Goal: Task Accomplishment & Management: Manage account settings

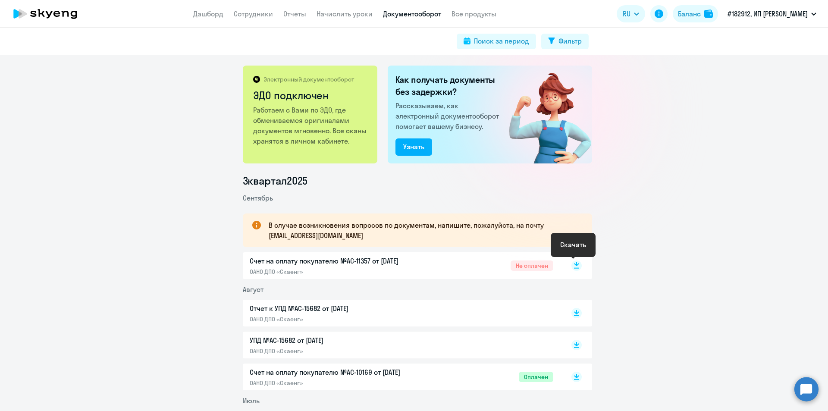
click at [574, 263] on icon at bounding box center [576, 264] width 5 height 4
click at [262, 15] on link "Сотрудники" at bounding box center [253, 13] width 39 height 9
select select "30"
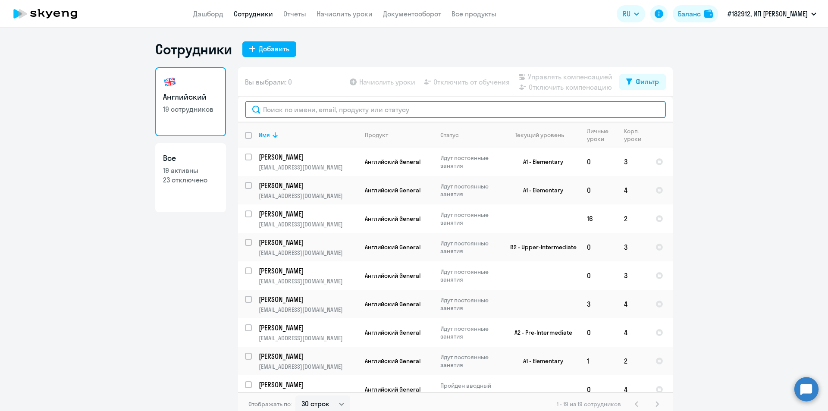
click at [298, 111] on input "text" at bounding box center [455, 109] width 421 height 17
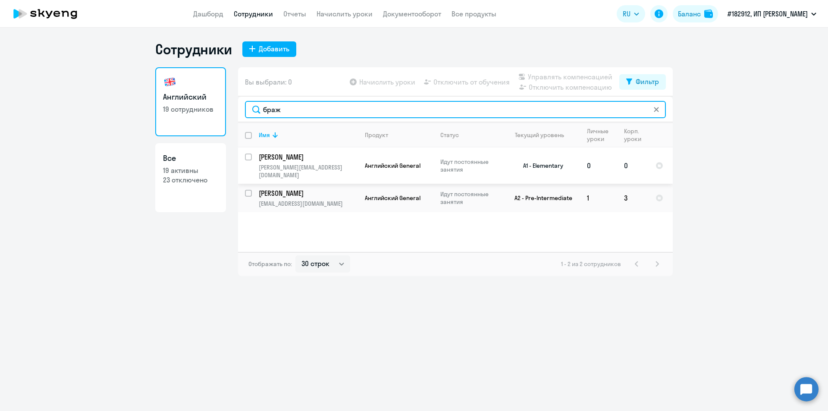
type input "браж"
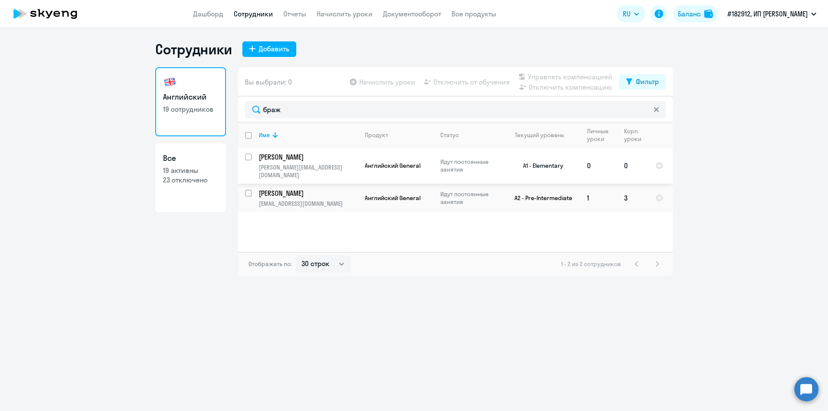
click at [310, 160] on p "[PERSON_NAME]" at bounding box center [307, 156] width 97 height 9
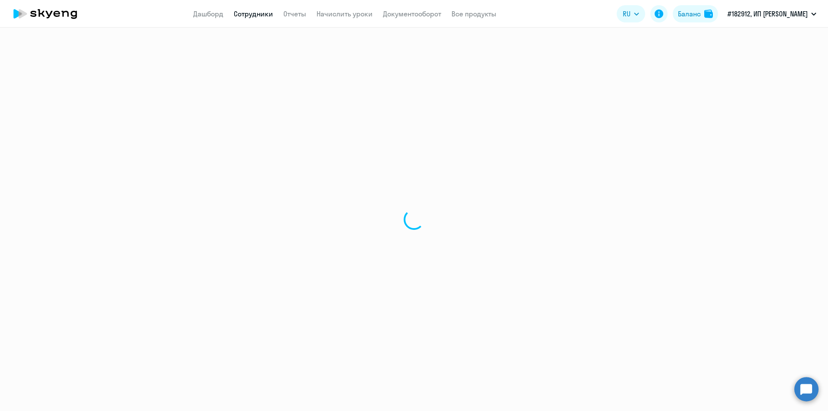
select select "english"
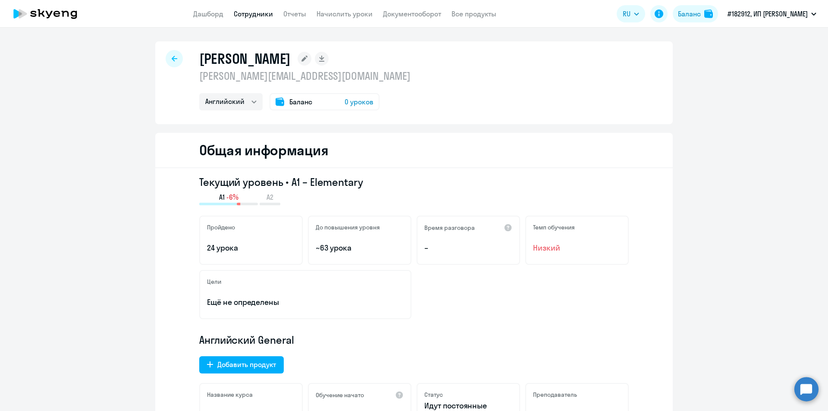
click at [297, 104] on span "Баланс" at bounding box center [300, 102] width 23 height 10
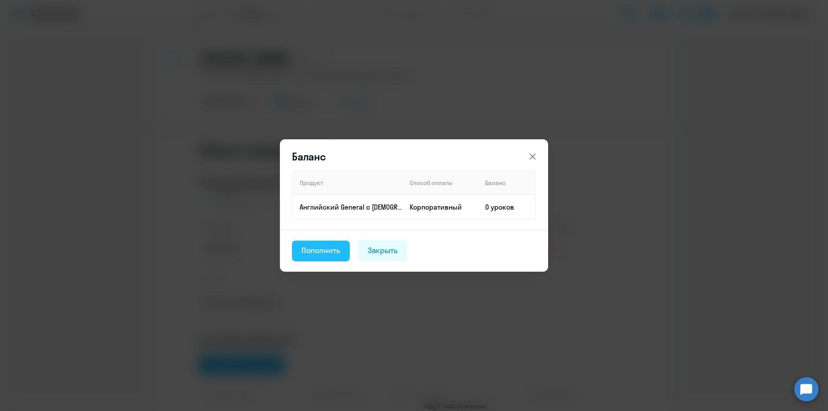
click at [331, 252] on div "Пополнить" at bounding box center [320, 250] width 39 height 11
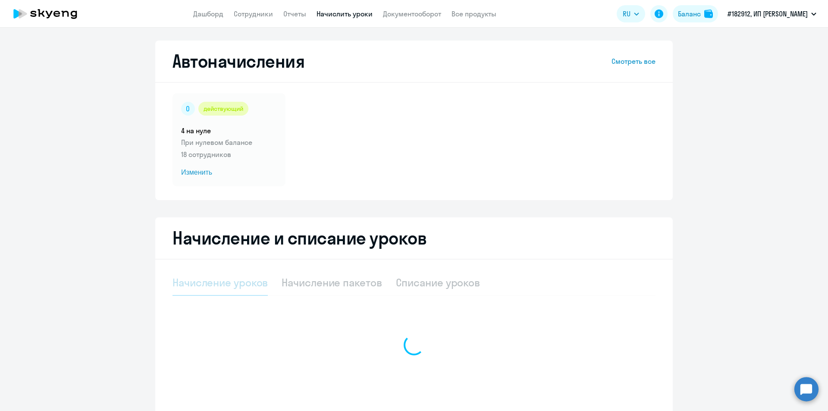
select select "10"
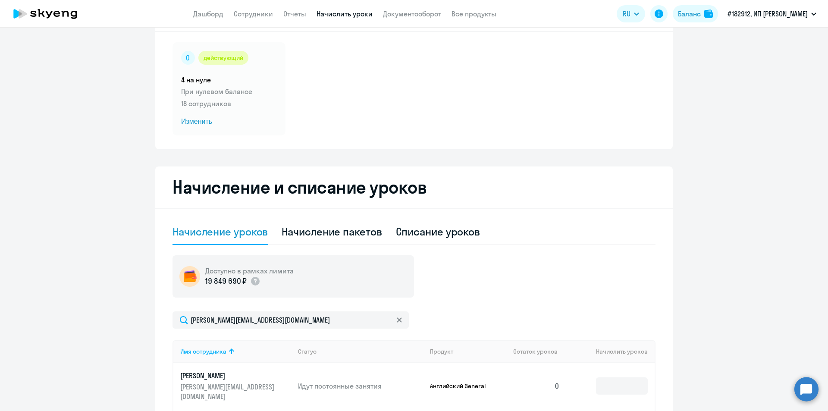
scroll to position [72, 0]
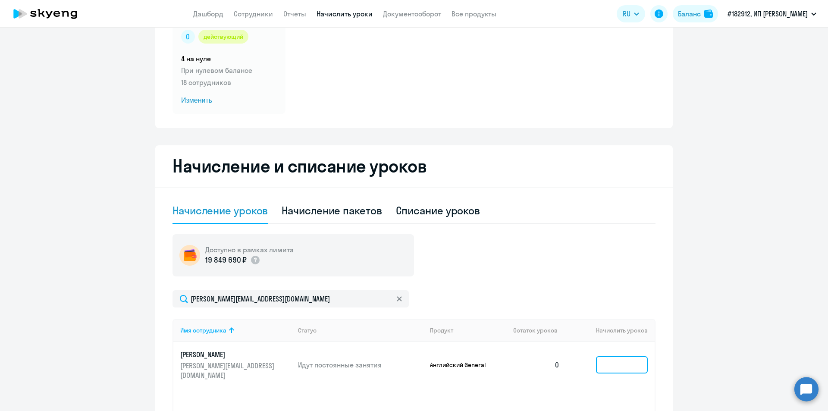
click at [617, 358] on input at bounding box center [622, 364] width 52 height 17
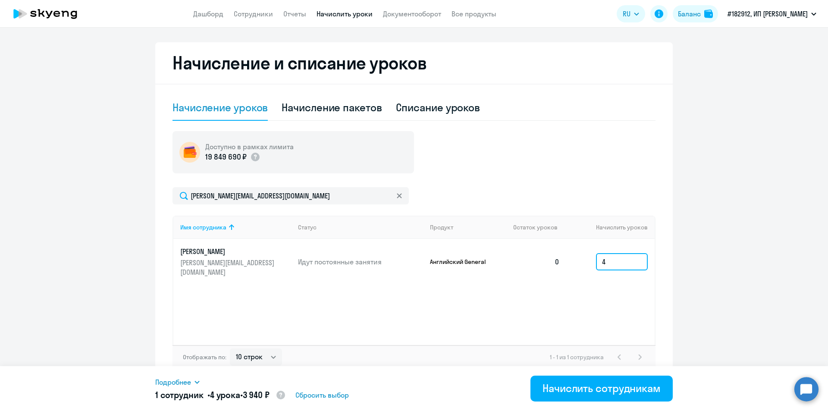
scroll to position [182, 0]
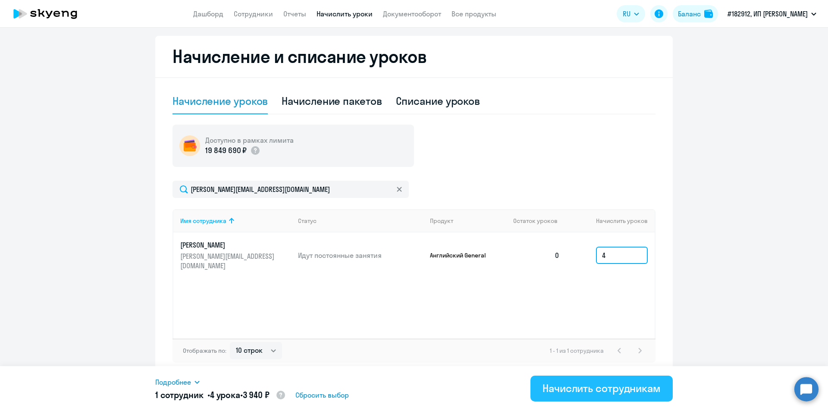
type input "4"
click at [608, 388] on div "Начислить сотрудникам" at bounding box center [601, 388] width 118 height 14
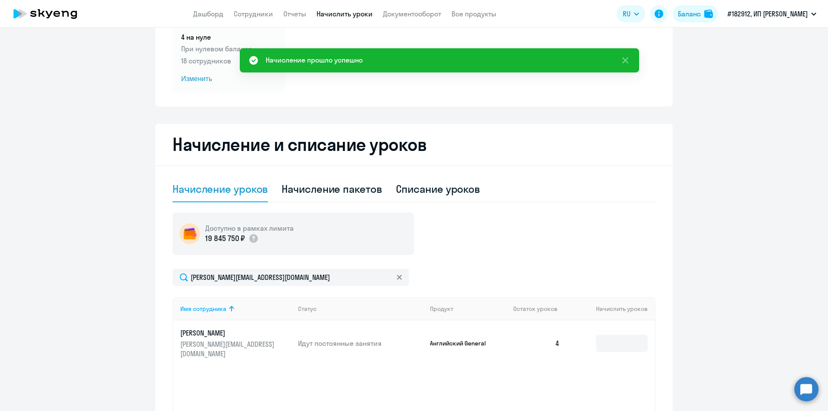
scroll to position [38, 0]
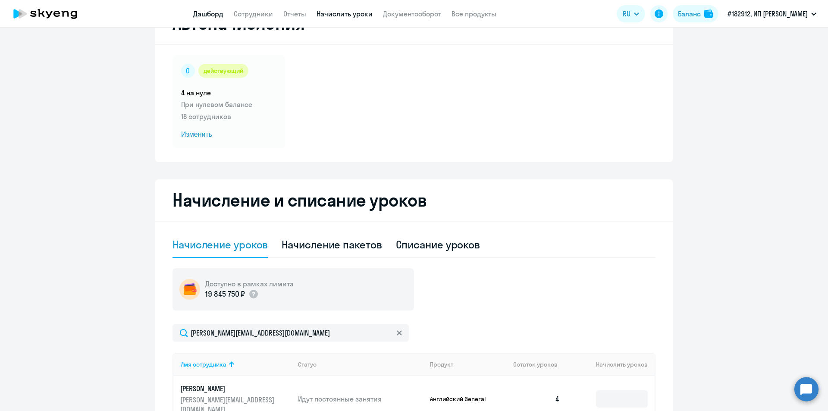
click at [212, 9] on link "Дашборд" at bounding box center [208, 13] width 30 height 9
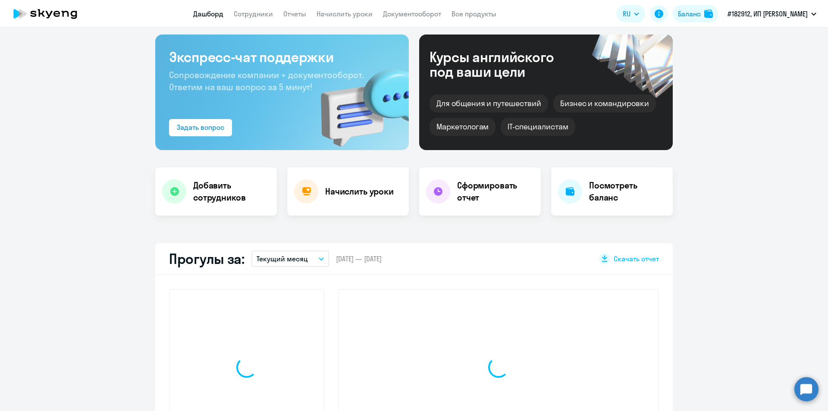
scroll to position [98, 0]
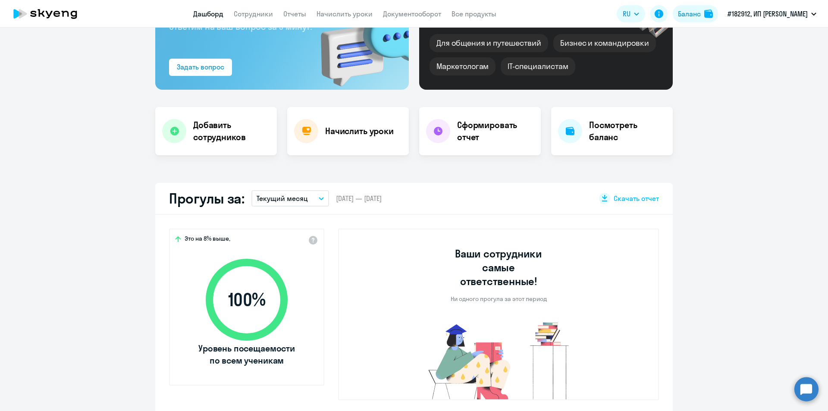
select select "30"
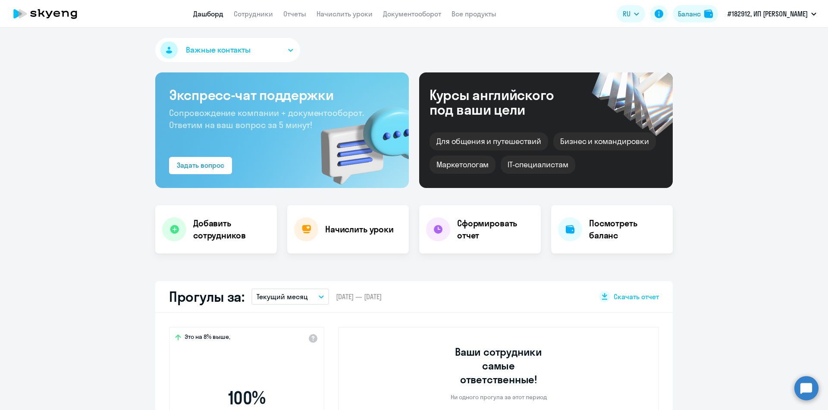
select select "30"
